Goal: Navigation & Orientation: Find specific page/section

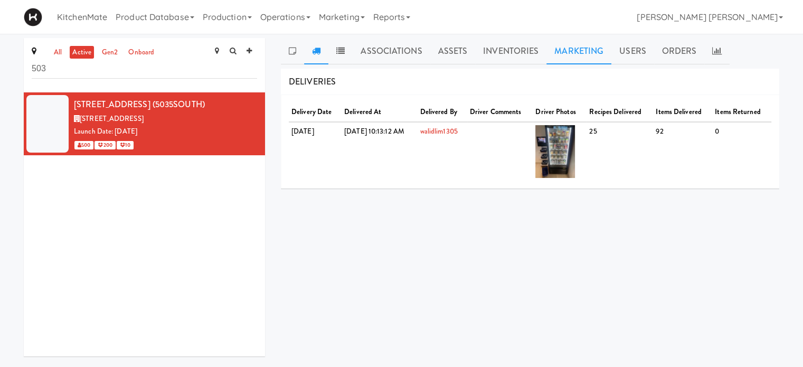
drag, startPoint x: 665, startPoint y: 52, endPoint x: 593, endPoint y: 59, distance: 72.6
click at [665, 54] on link "Orders" at bounding box center [679, 51] width 51 height 26
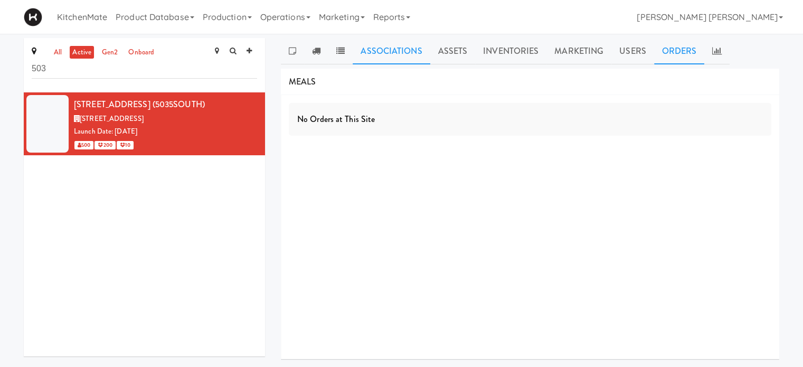
click at [372, 45] on link "Associations" at bounding box center [391, 51] width 77 height 26
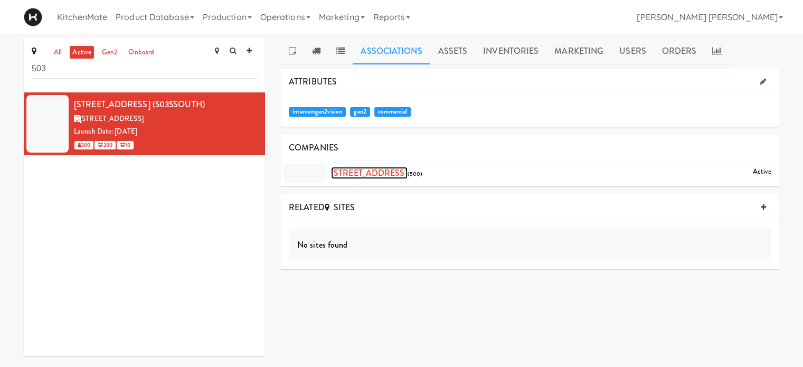
click at [390, 175] on link "[STREET_ADDRESS]" at bounding box center [369, 173] width 77 height 12
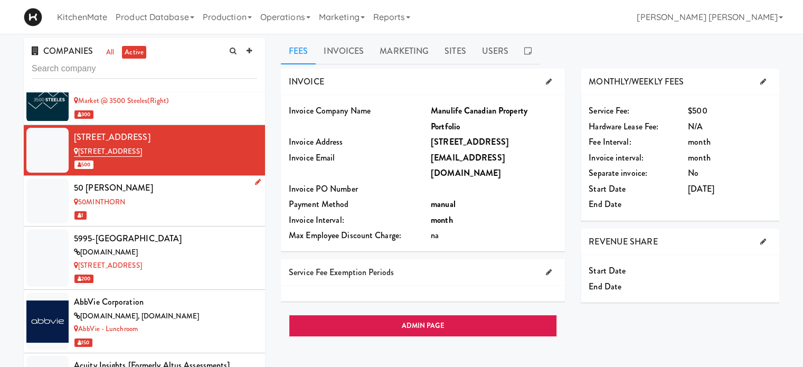
click at [151, 180] on div "50 [PERSON_NAME]" at bounding box center [165, 188] width 183 height 16
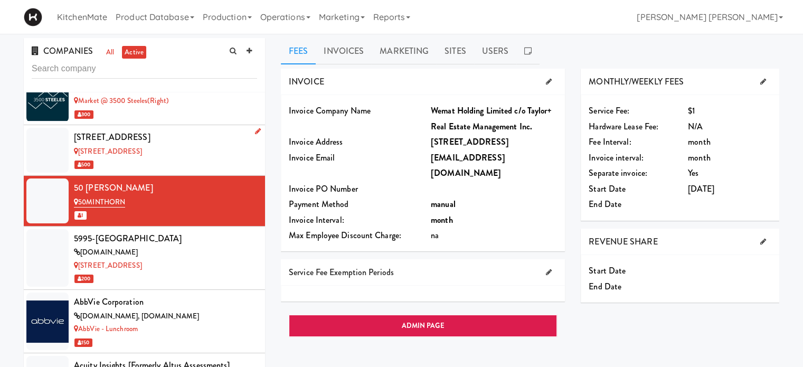
click at [170, 129] on div "[STREET_ADDRESS]" at bounding box center [165, 137] width 183 height 16
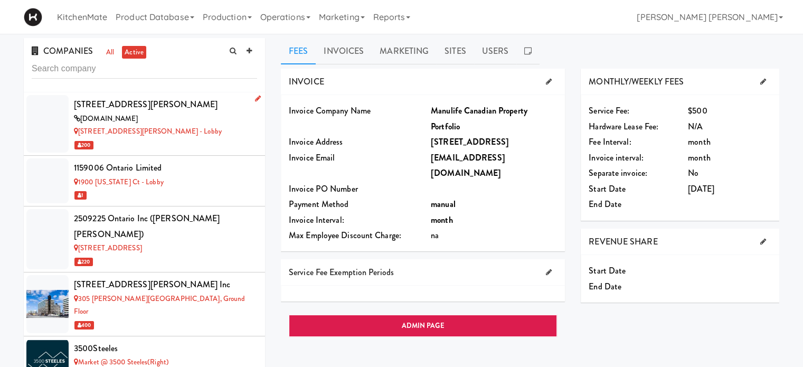
click at [125, 111] on div "[STREET_ADDRESS][PERSON_NAME]" at bounding box center [165, 105] width 183 height 16
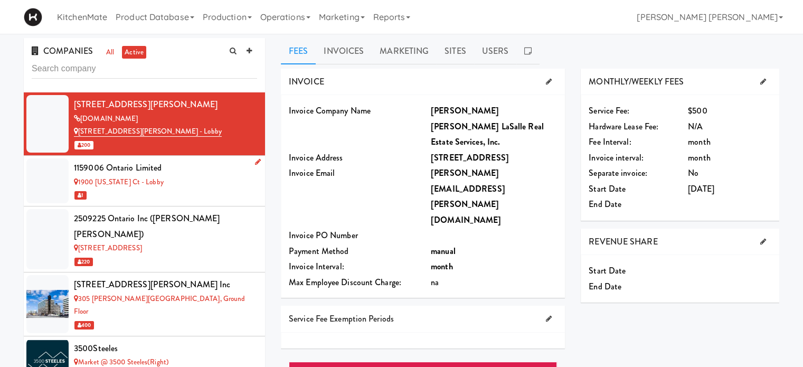
click at [185, 173] on div "1159006 Ontario Limited" at bounding box center [165, 168] width 183 height 16
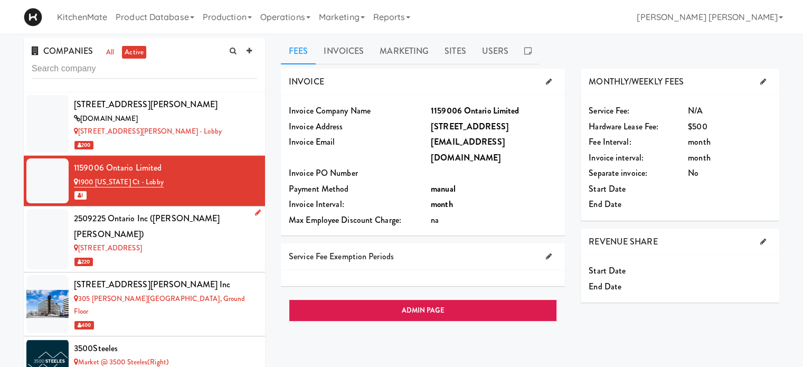
click at [166, 242] on div "[STREET_ADDRESS]" at bounding box center [165, 248] width 183 height 13
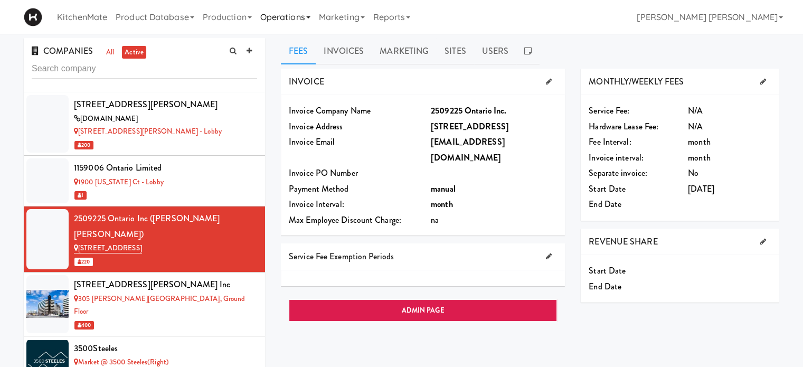
click at [268, 14] on link "Operations" at bounding box center [285, 17] width 59 height 34
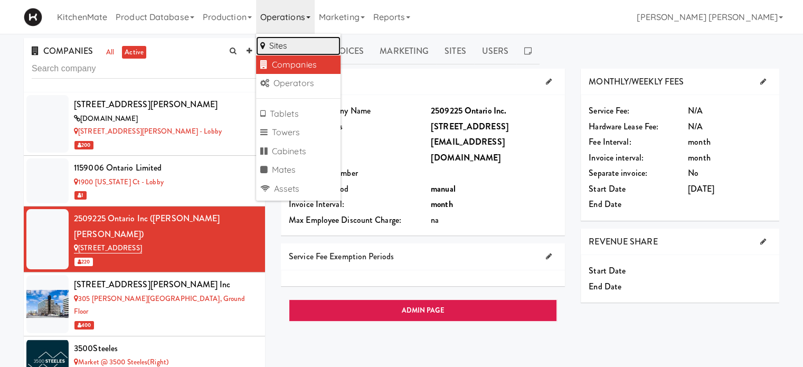
click at [279, 48] on link "Sites" at bounding box center [298, 45] width 84 height 19
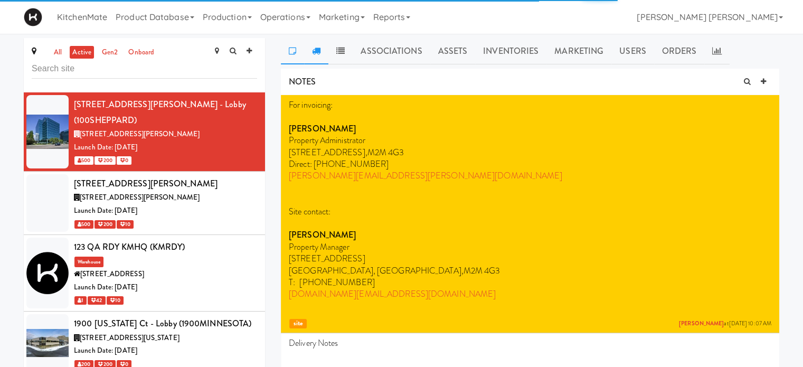
click at [315, 53] on icon at bounding box center [316, 50] width 8 height 8
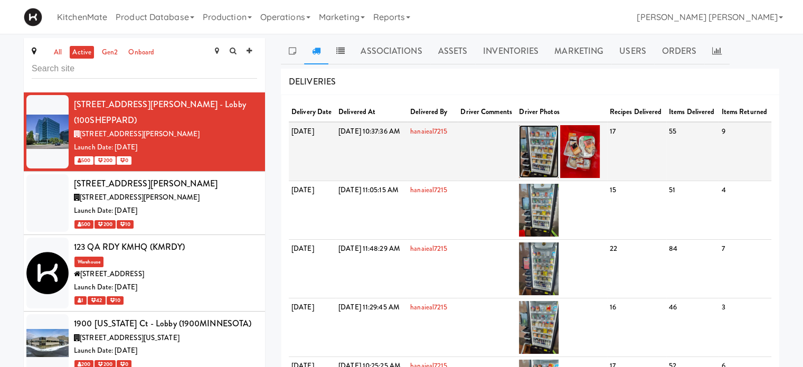
click at [558, 173] on img at bounding box center [539, 151] width 40 height 53
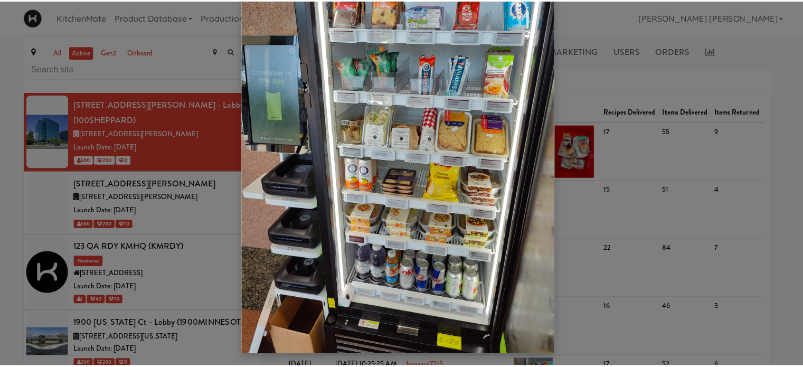
scroll to position [86, 0]
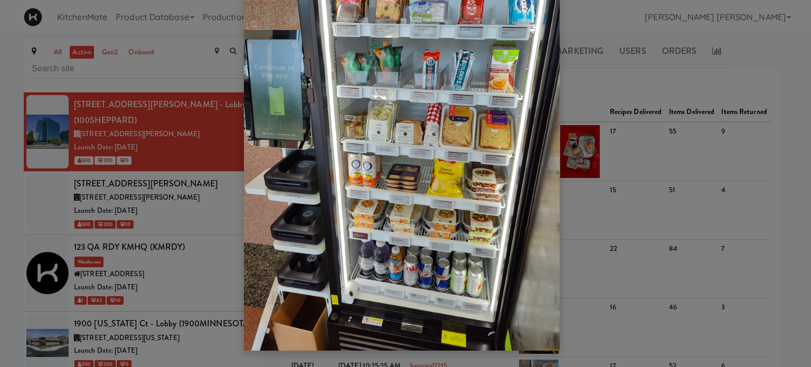
click at [733, 83] on div at bounding box center [405, 183] width 811 height 367
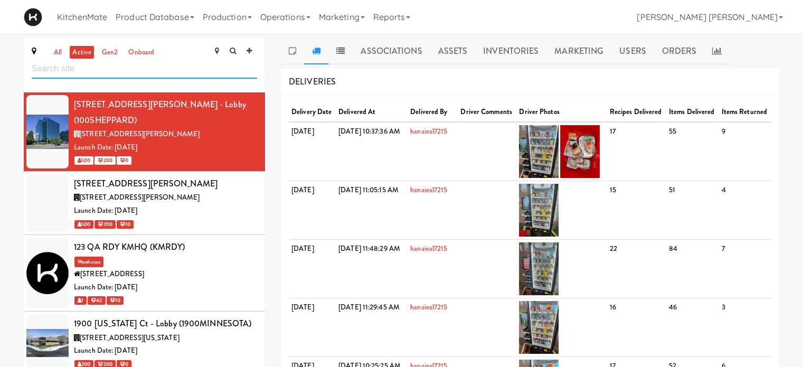
click at [206, 65] on input "text" at bounding box center [144, 69] width 225 height 20
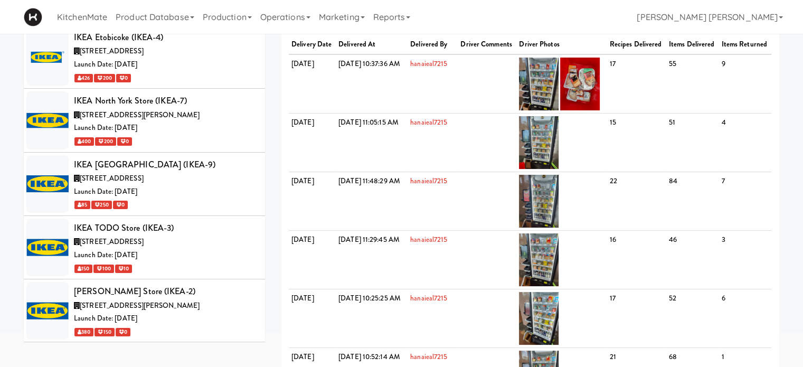
scroll to position [211, 0]
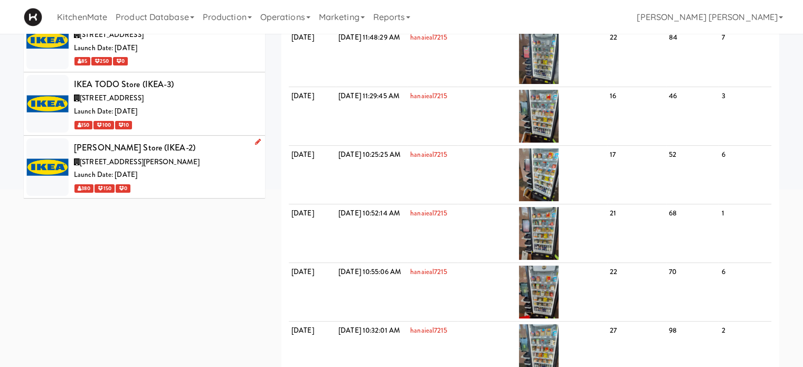
click at [153, 157] on span "[STREET_ADDRESS][PERSON_NAME]" at bounding box center [140, 162] width 120 height 10
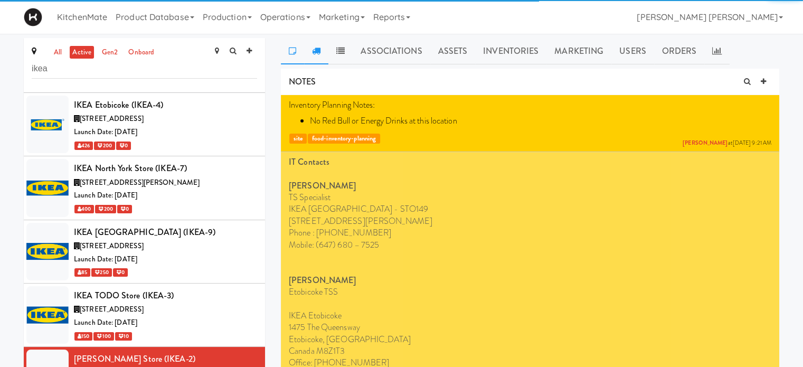
click at [319, 52] on icon at bounding box center [316, 50] width 8 height 8
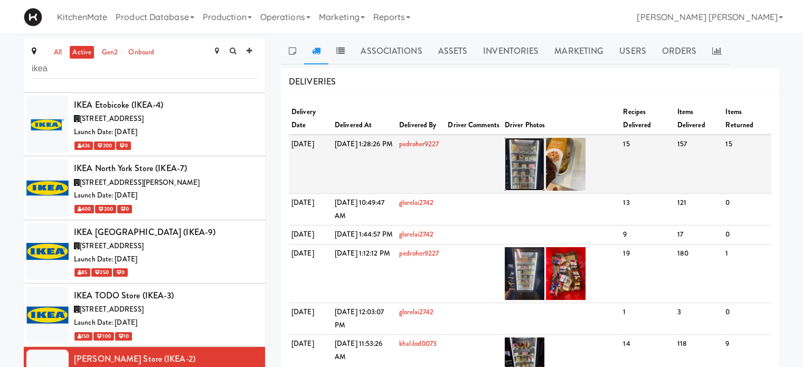
click at [541, 167] on img at bounding box center [525, 164] width 40 height 53
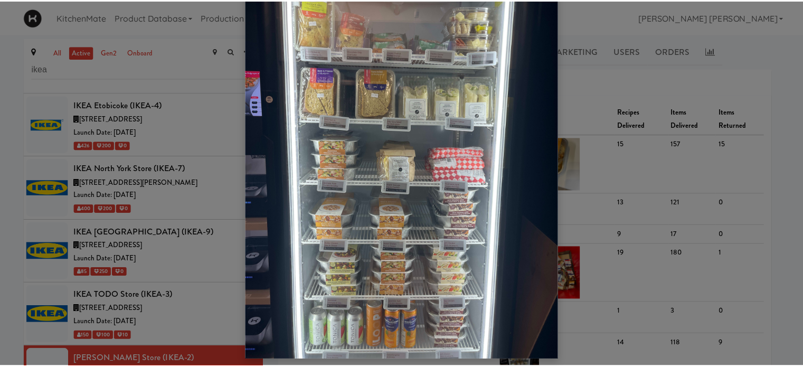
scroll to position [87, 0]
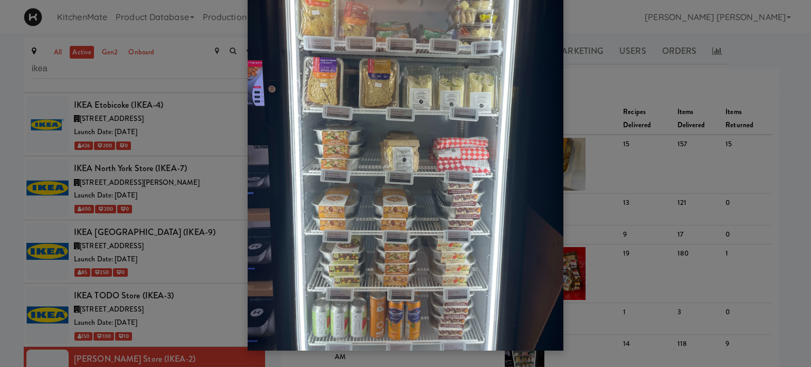
click at [177, 202] on div at bounding box center [405, 183] width 811 height 367
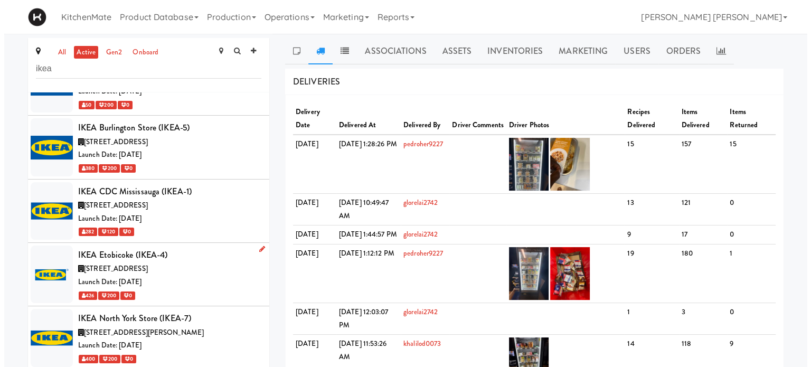
scroll to position [0, 0]
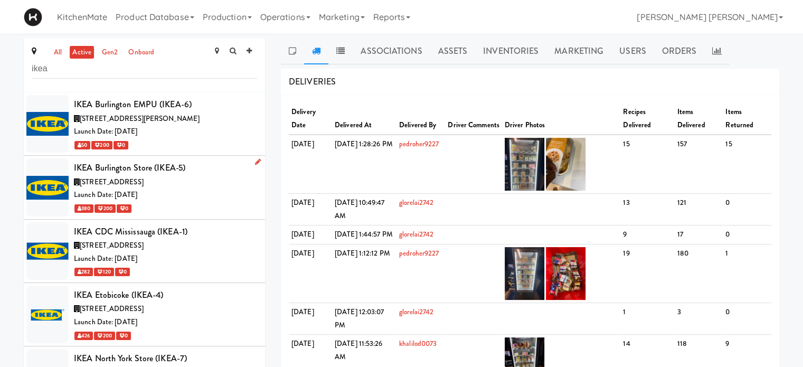
click at [133, 186] on span "[STREET_ADDRESS]" at bounding box center [112, 182] width 64 height 10
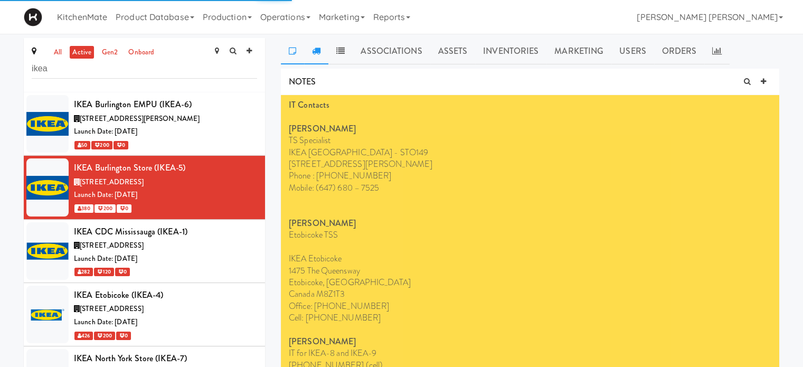
click at [320, 49] on icon at bounding box center [316, 50] width 8 height 8
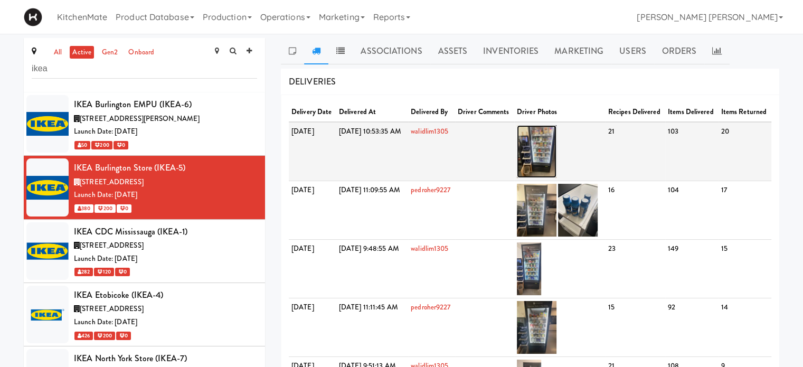
click at [556, 161] on img at bounding box center [537, 151] width 40 height 53
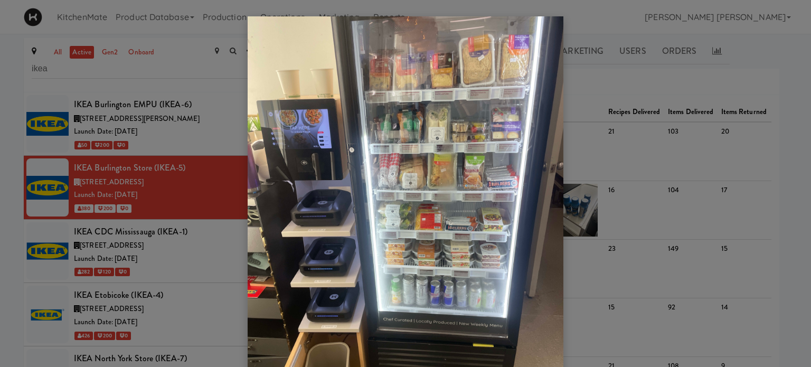
click at [150, 207] on div at bounding box center [405, 183] width 811 height 367
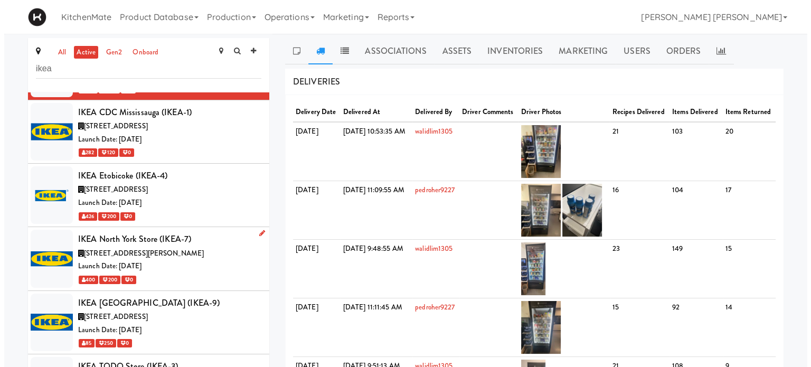
scroll to position [158, 0]
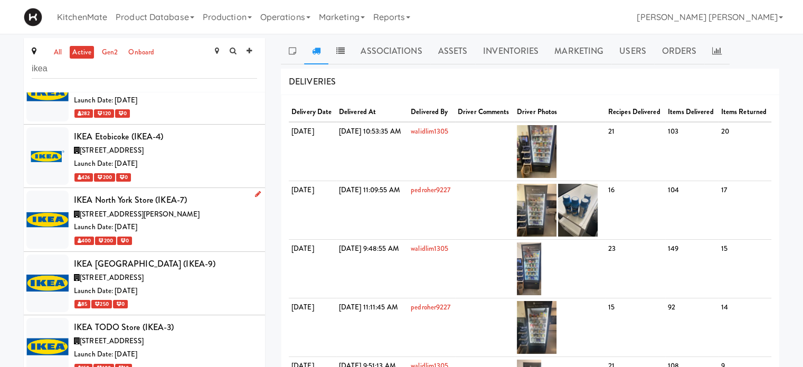
click at [140, 206] on div "IKEA North York Store (IKEA-7)" at bounding box center [165, 200] width 183 height 16
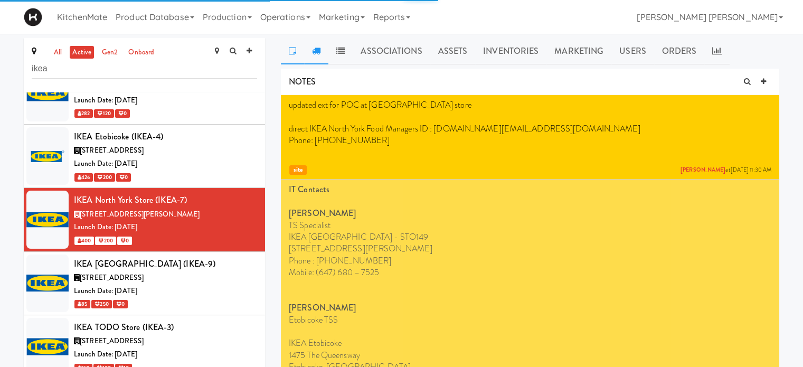
click at [319, 52] on icon at bounding box center [316, 50] width 8 height 8
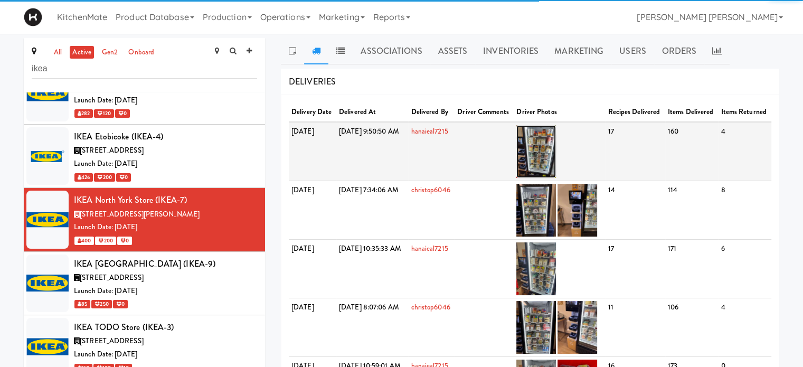
click at [556, 151] on img at bounding box center [536, 151] width 40 height 53
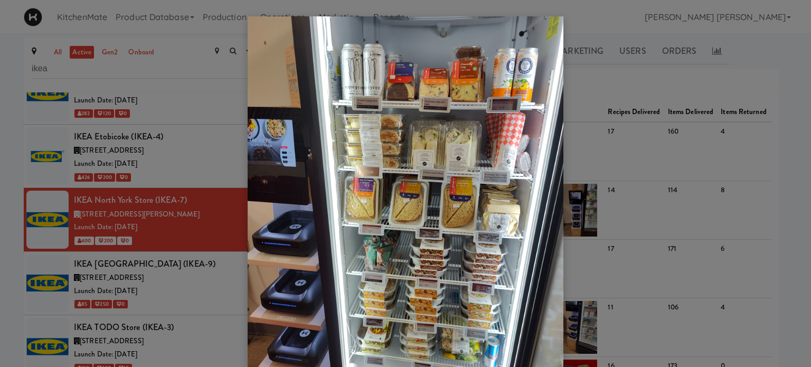
click at [0, 139] on div at bounding box center [405, 183] width 811 height 367
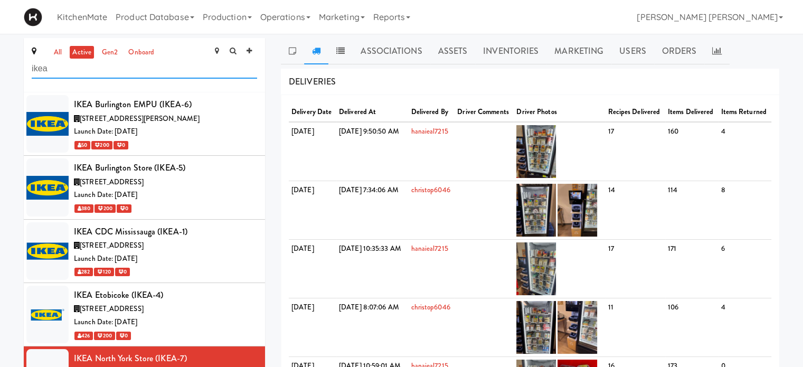
drag, startPoint x: 121, startPoint y: 74, endPoint x: 0, endPoint y: 48, distance: 124.1
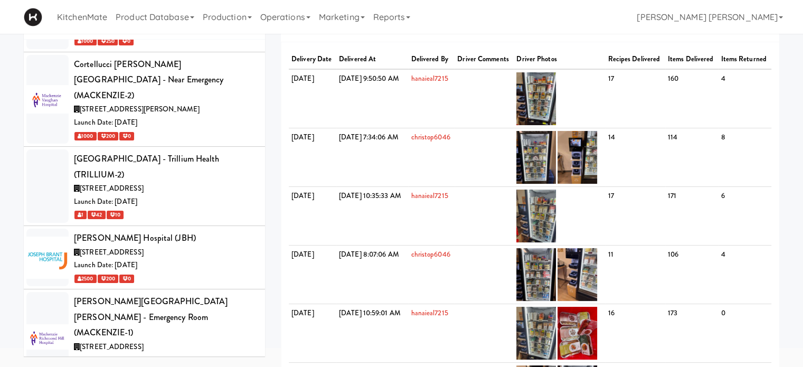
scroll to position [53, 0]
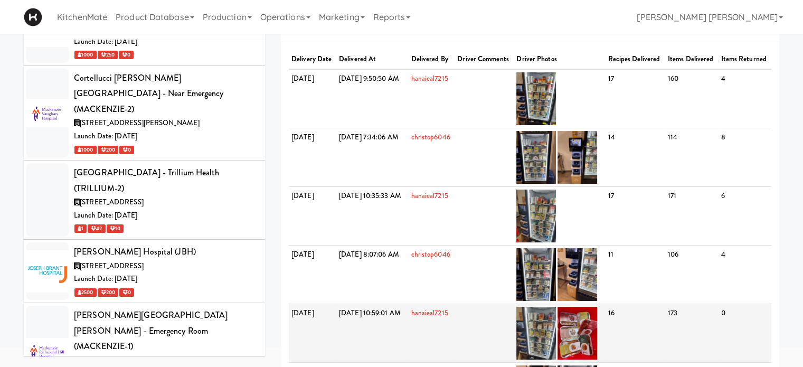
type input "hospital"
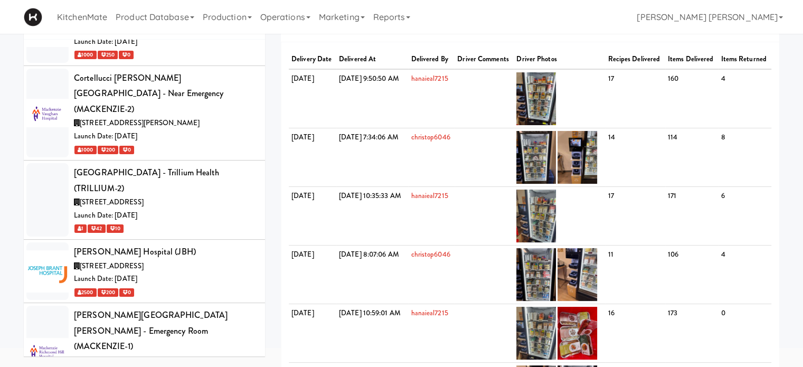
click at [528, 36] on div "DELIVERIES" at bounding box center [530, 29] width 498 height 27
